Goal: Transaction & Acquisition: Download file/media

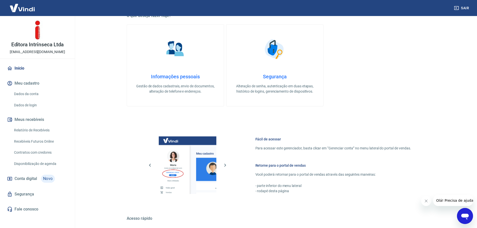
scroll to position [214, 0]
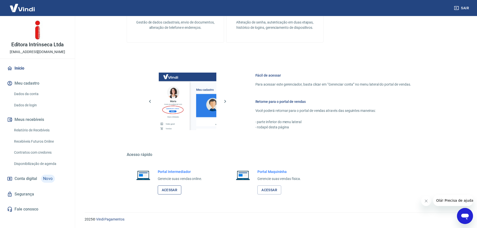
click at [170, 189] on link "Acessar" at bounding box center [170, 190] width 24 height 9
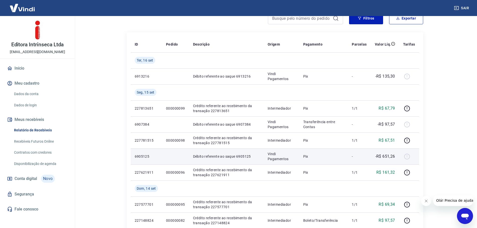
scroll to position [75, 0]
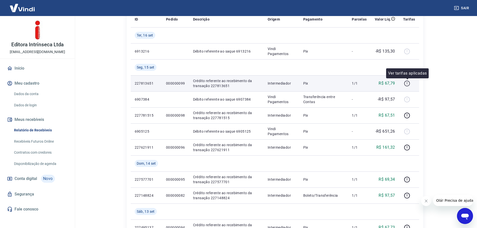
click at [409, 83] on icon "button" at bounding box center [407, 83] width 6 height 6
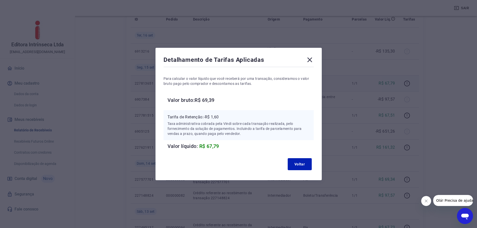
click at [312, 59] on icon at bounding box center [309, 60] width 5 height 5
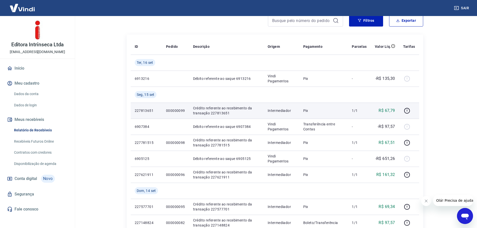
scroll to position [0, 0]
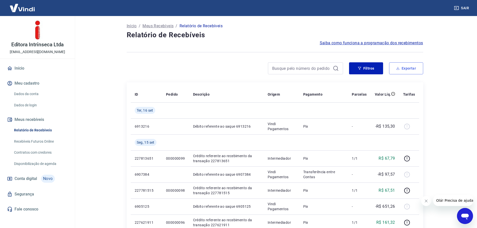
click at [397, 69] on icon "button" at bounding box center [398, 69] width 4 height 4
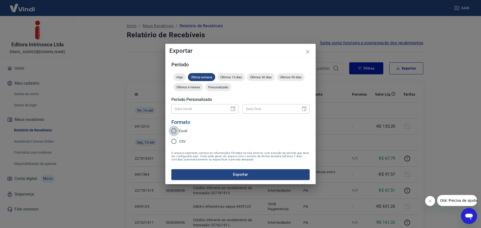
click at [175, 131] on input "Excel" at bounding box center [174, 131] width 11 height 11
radio input "true"
click at [267, 75] on div "Últimos 30 dias" at bounding box center [261, 77] width 28 height 8
click at [292, 76] on span "Últimos 90 dias" at bounding box center [291, 77] width 28 height 4
click at [249, 172] on button "Exportar" at bounding box center [240, 174] width 138 height 11
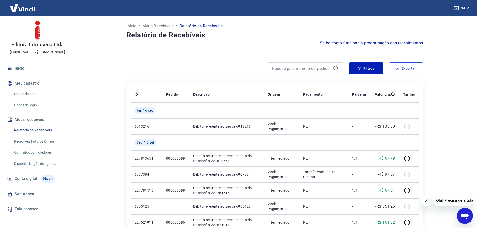
scroll to position [25, 0]
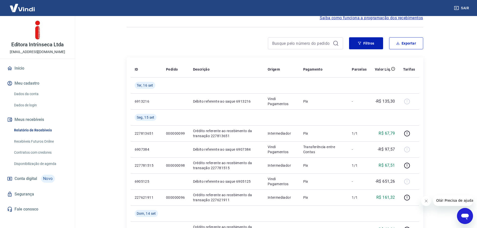
click at [29, 181] on span "Conta digital" at bounding box center [26, 178] width 23 height 7
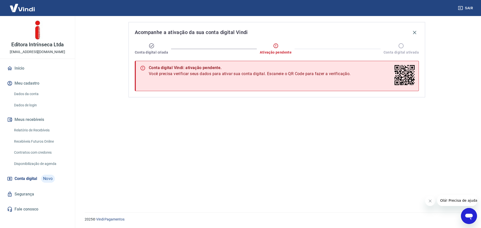
click at [23, 87] on button "Meu cadastro" at bounding box center [37, 83] width 63 height 11
click at [29, 7] on img at bounding box center [22, 7] width 33 height 15
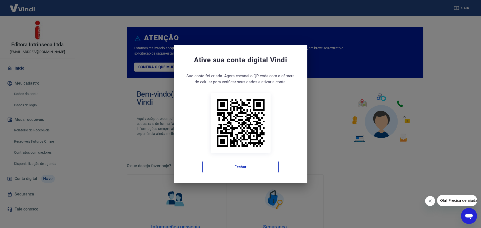
click at [378, 100] on div "Ative sua conta digital Vindi Sua conta foi criada. Agora clique no botão abaix…" at bounding box center [240, 114] width 481 height 228
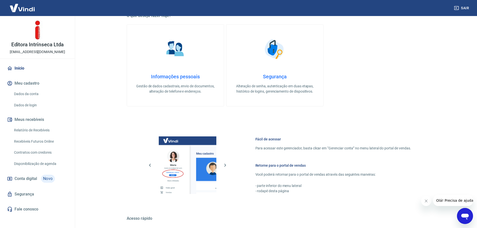
scroll to position [214, 0]
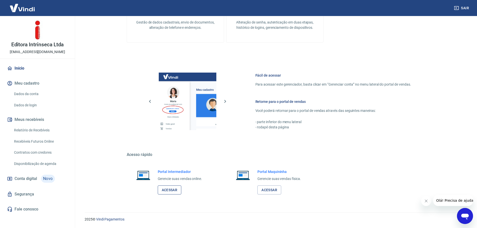
click at [178, 186] on link "Acessar" at bounding box center [170, 190] width 24 height 9
